Goal: Find specific fact: Find specific fact

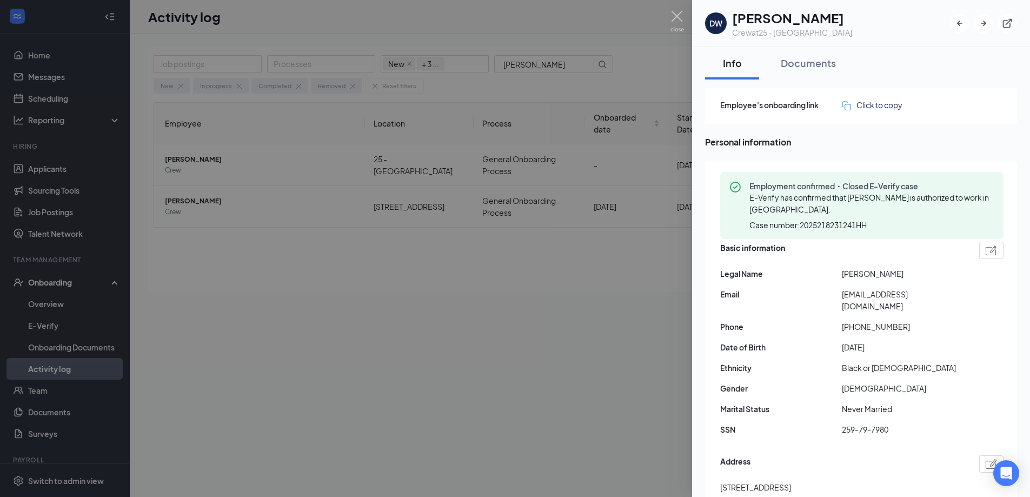
scroll to position [715, 0]
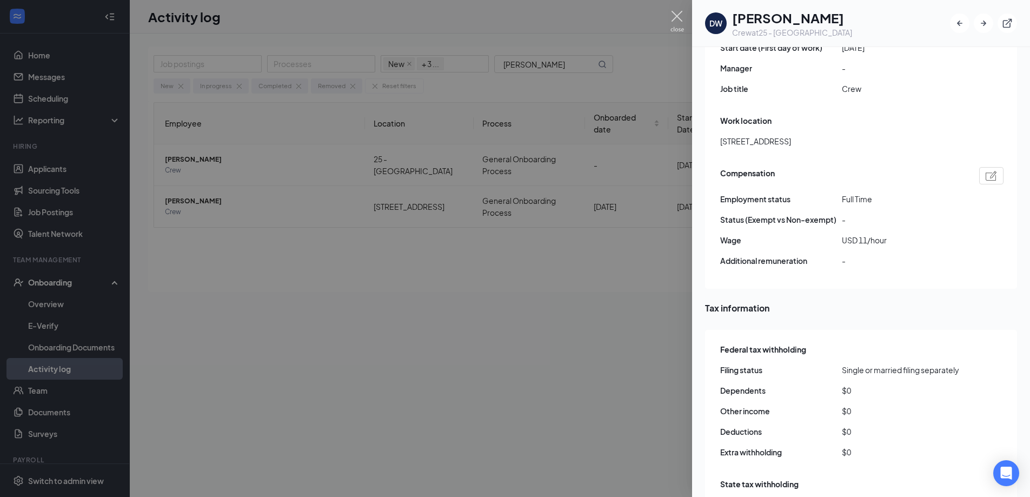
click at [678, 17] on img at bounding box center [677, 21] width 14 height 21
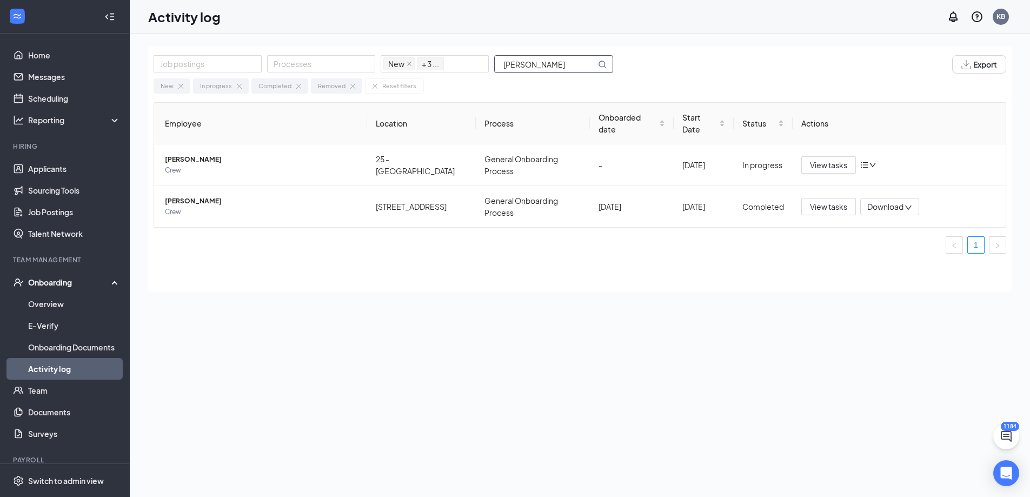
click at [552, 67] on input "[PERSON_NAME]" at bounding box center [545, 64] width 101 height 17
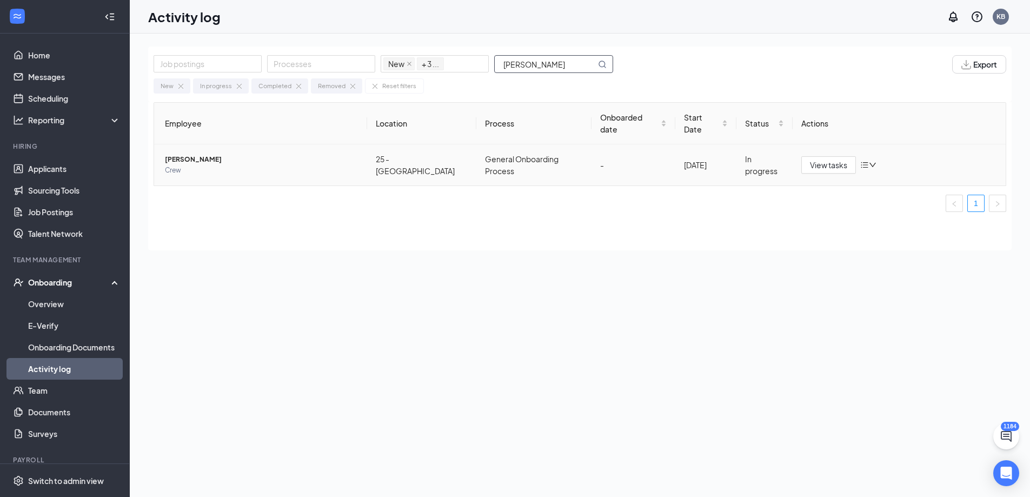
click at [198, 154] on span "[PERSON_NAME]" at bounding box center [262, 159] width 194 height 11
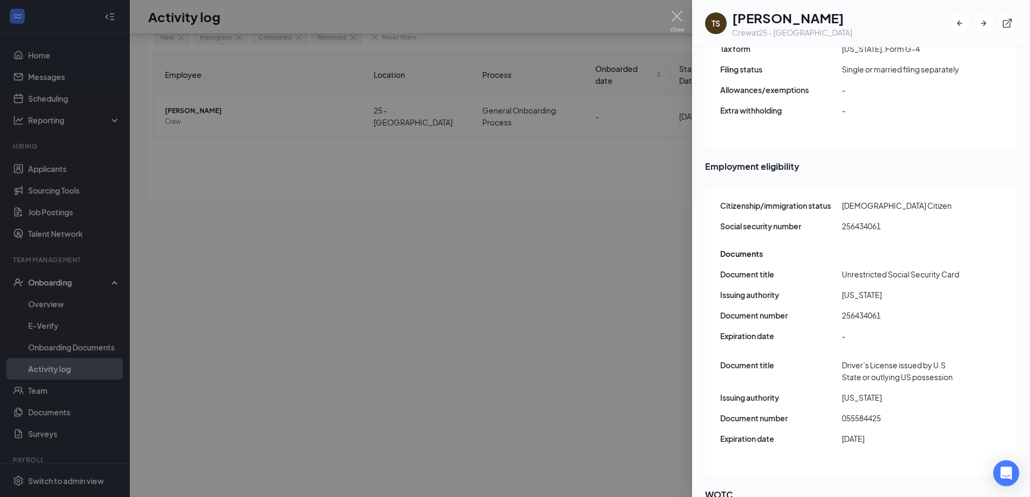
scroll to position [1201, 0]
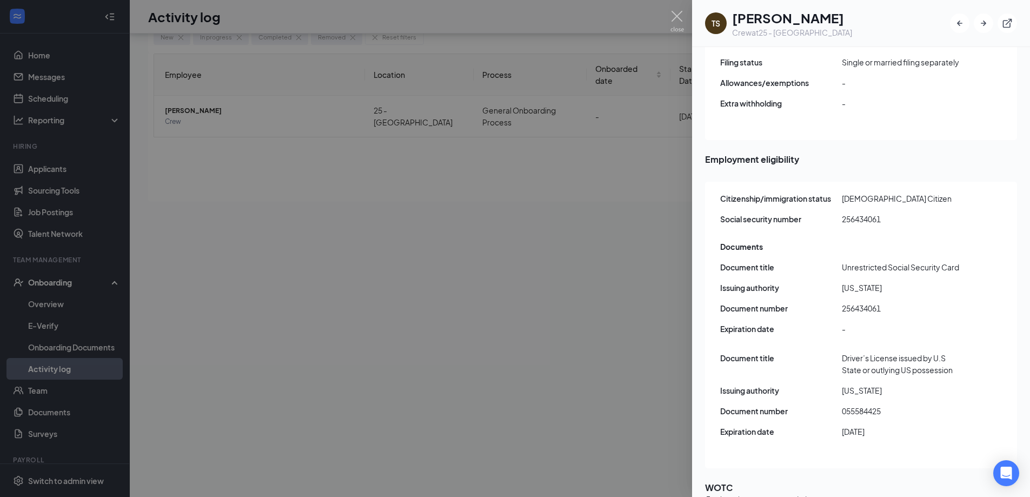
click at [858, 405] on span "055584425" at bounding box center [903, 411] width 122 height 12
copy span "055584425"
click at [854, 302] on span "256434061" at bounding box center [903, 308] width 122 height 12
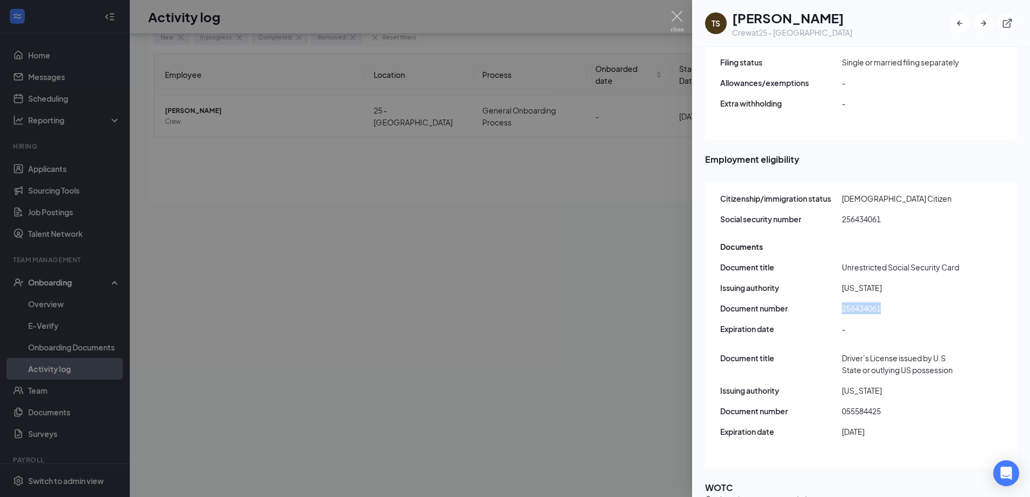
click at [874, 405] on span "055584425" at bounding box center [903, 411] width 122 height 12
click at [859, 302] on span "256434061" at bounding box center [903, 308] width 122 height 12
copy span "256434061"
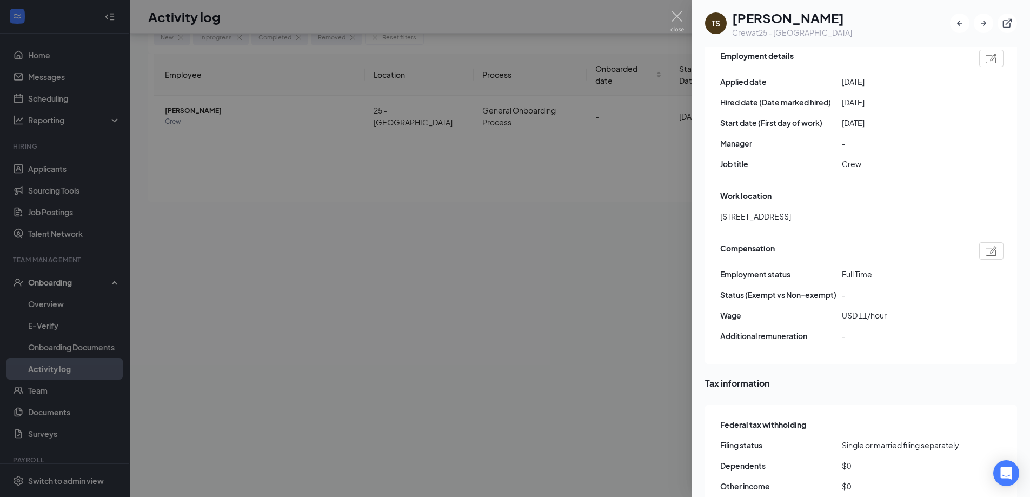
scroll to position [661, 0]
click at [680, 23] on img at bounding box center [677, 21] width 14 height 21
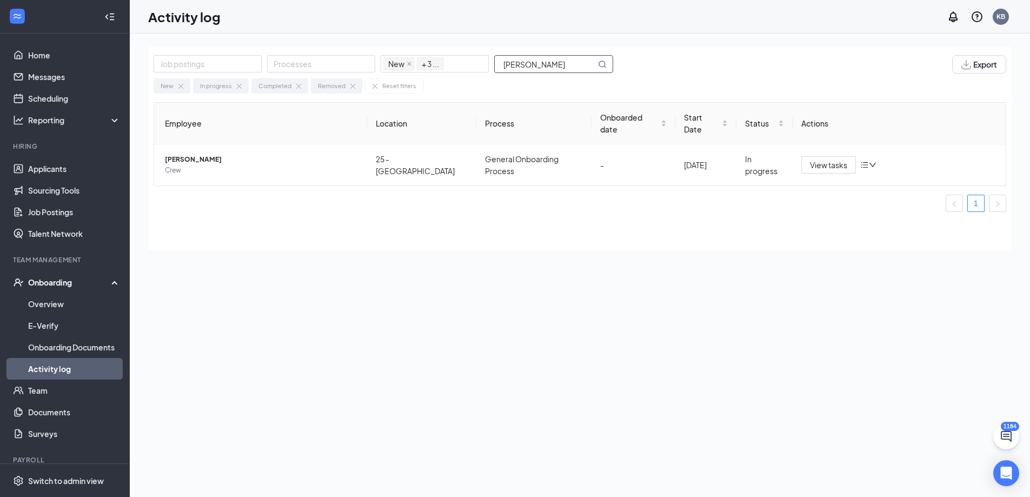
click at [544, 68] on input "[PERSON_NAME]" at bounding box center [545, 64] width 101 height 17
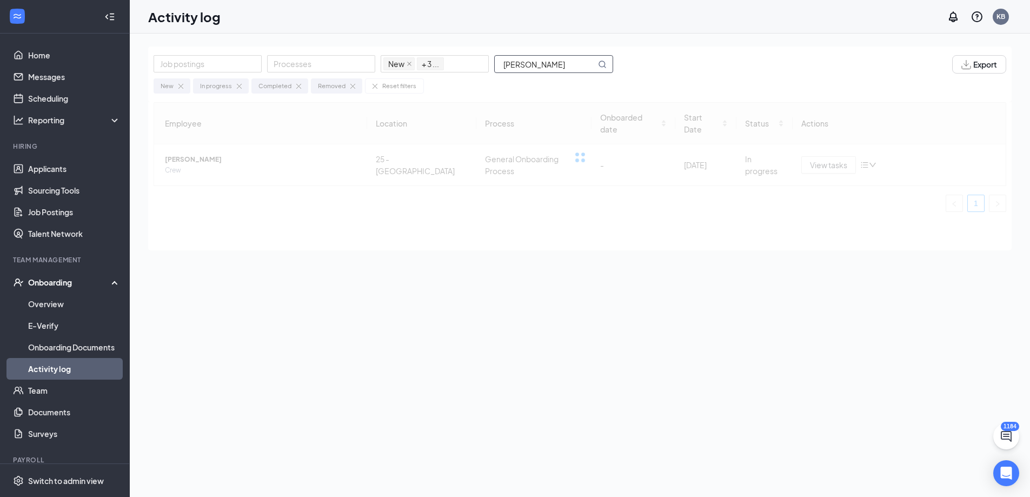
type input "[PERSON_NAME]"
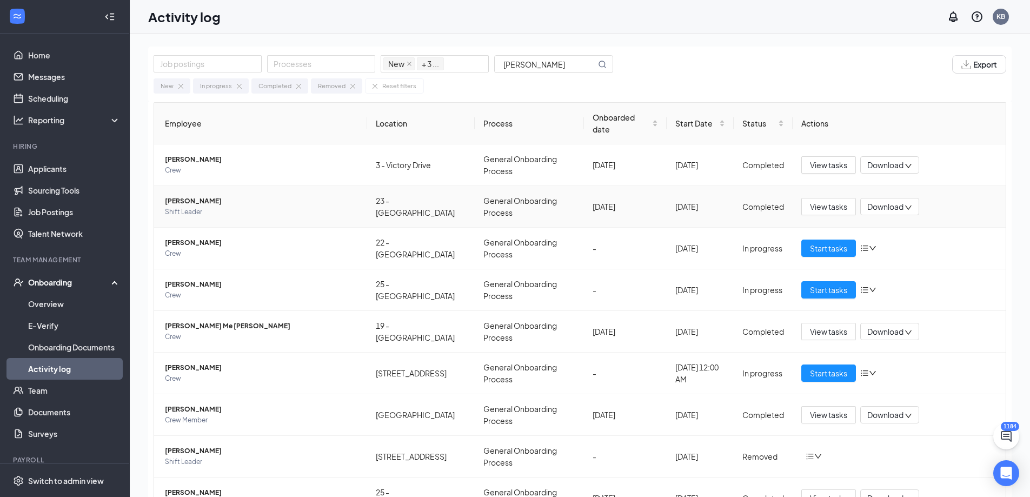
scroll to position [90, 0]
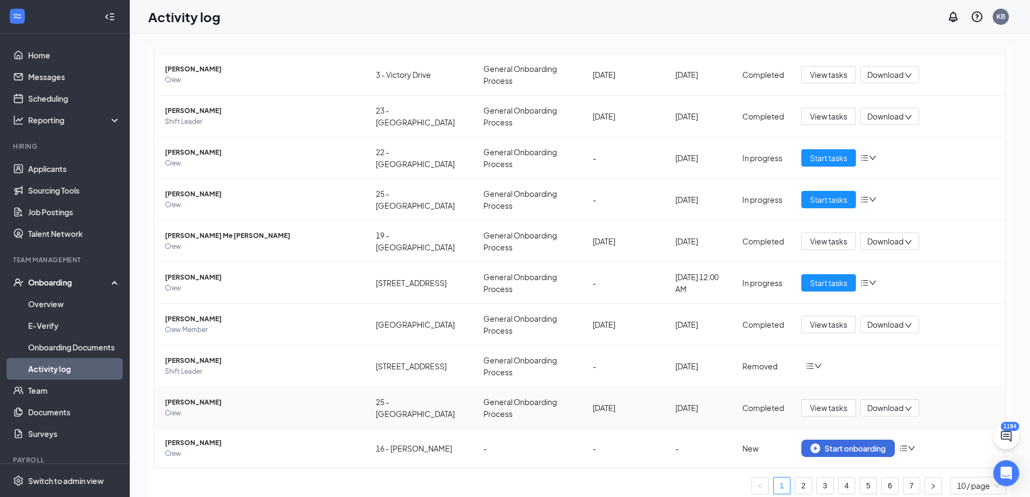
click at [182, 399] on span "[PERSON_NAME]" at bounding box center [262, 402] width 194 height 11
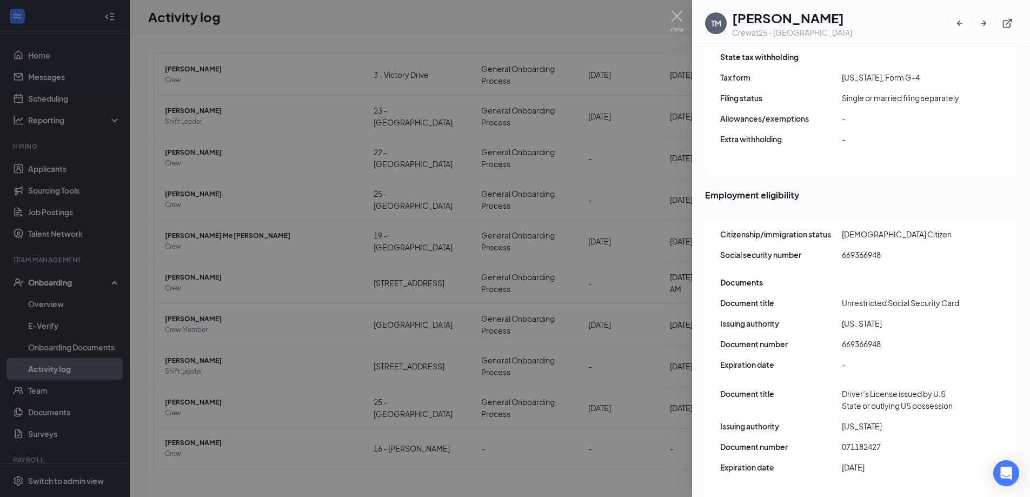
scroll to position [1244, 0]
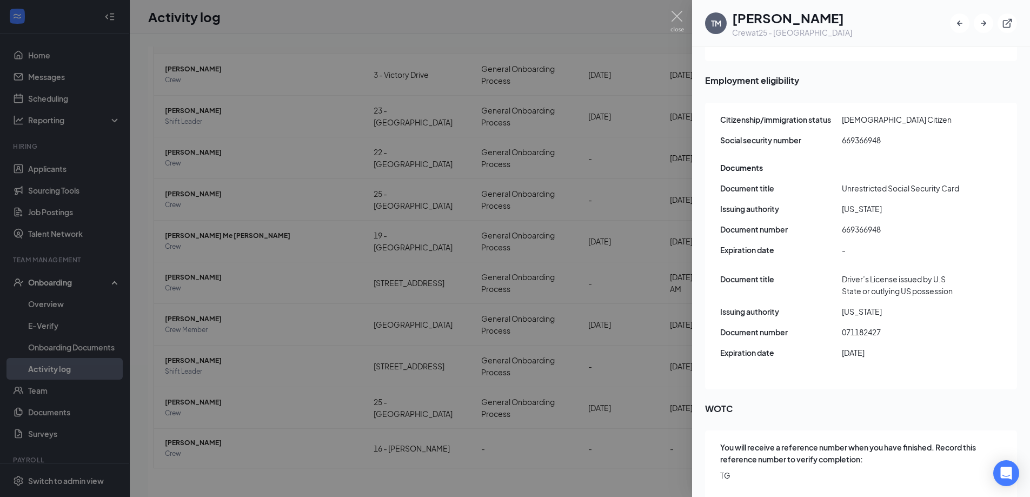
click at [860, 326] on span "071182427" at bounding box center [903, 332] width 122 height 12
copy span "071182427"
click at [861, 223] on span "669366948" at bounding box center [903, 229] width 122 height 12
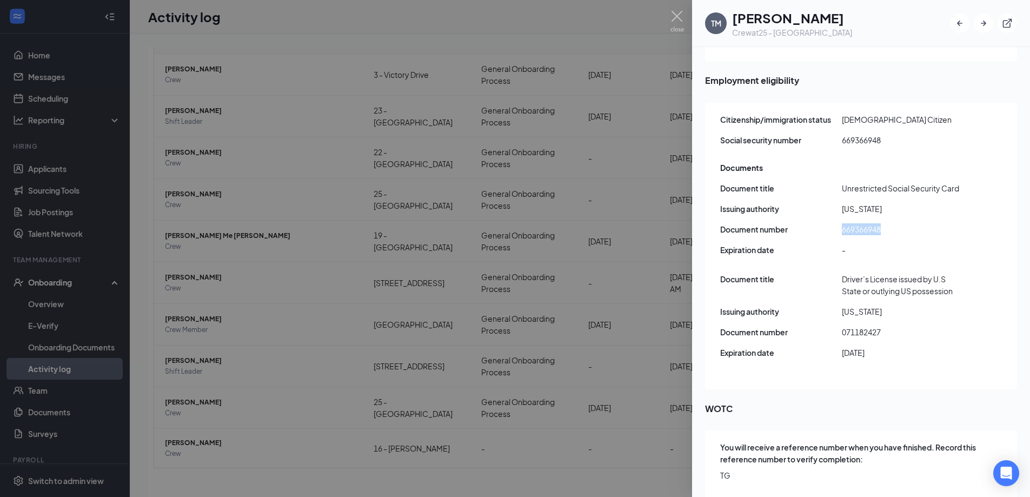
copy span "669366948"
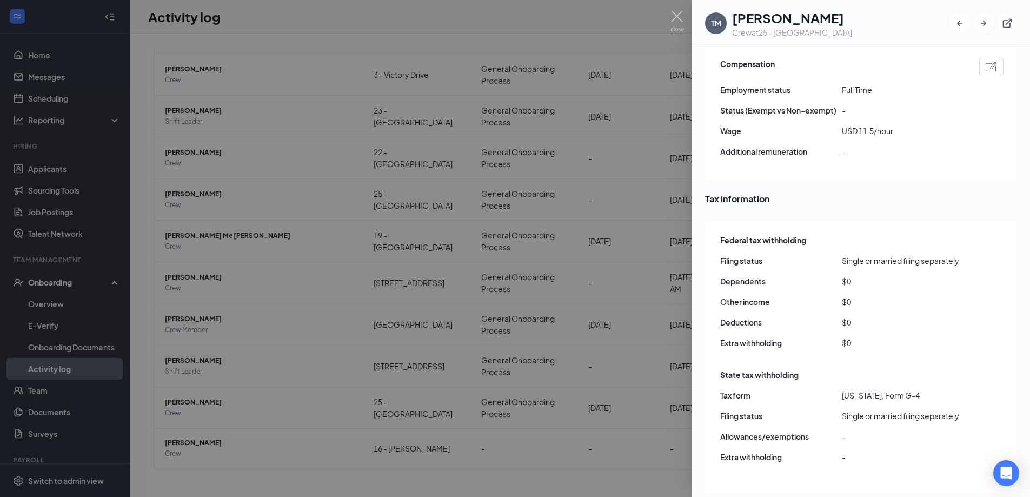
scroll to position [433, 0]
